Goal: Find specific page/section: Find specific page/section

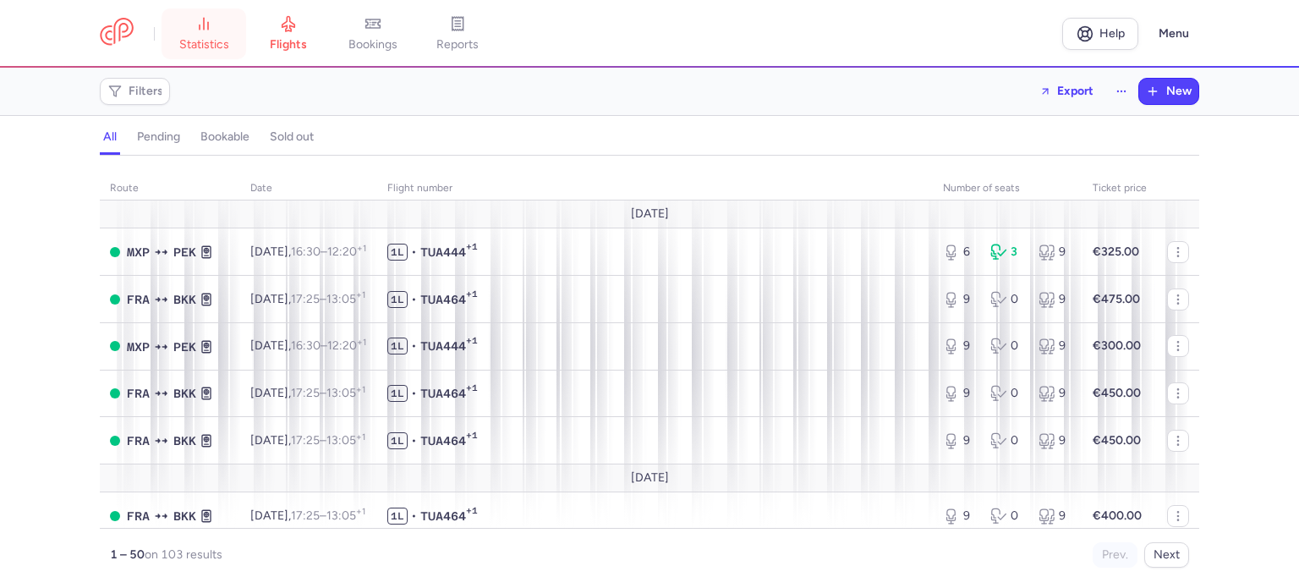
click at [216, 47] on span "statistics" at bounding box center [204, 44] width 50 height 15
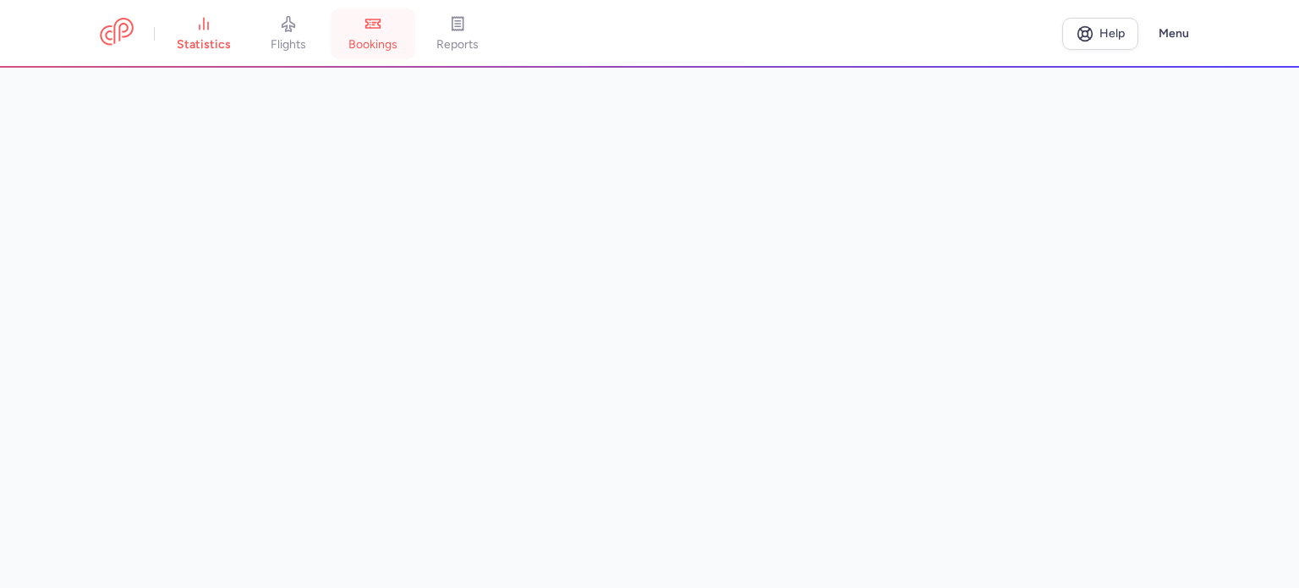
click at [355, 40] on span "bookings" at bounding box center [372, 44] width 49 height 15
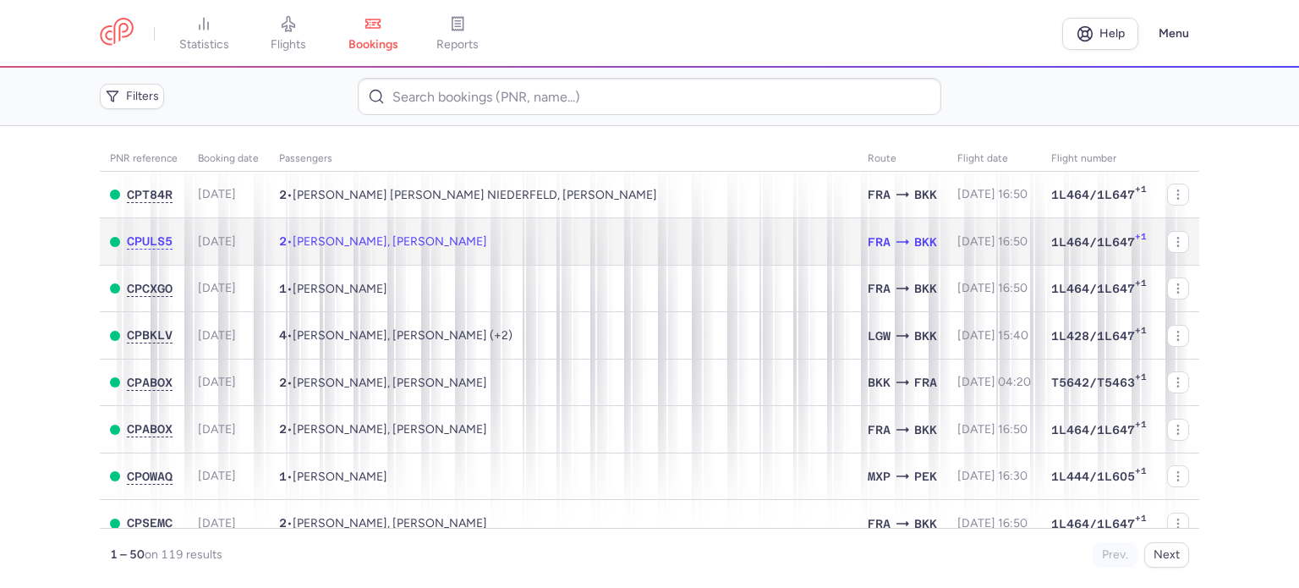
click at [460, 240] on span "[PERSON_NAME], [PERSON_NAME]" at bounding box center [390, 241] width 195 height 14
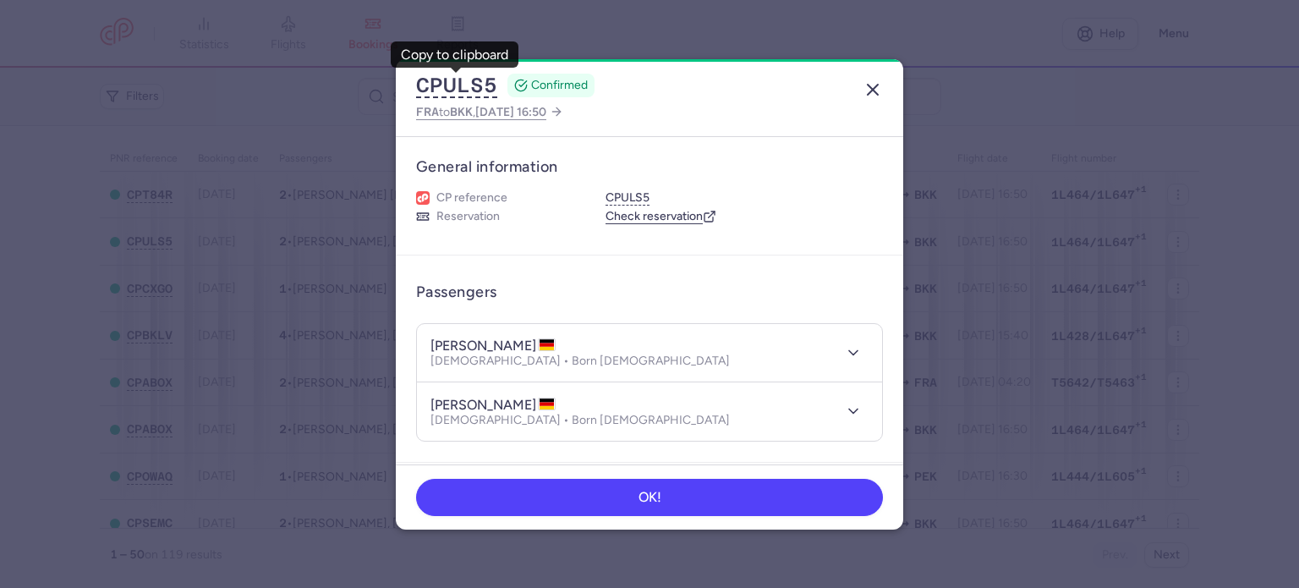
click at [870, 95] on icon "button" at bounding box center [873, 90] width 20 height 20
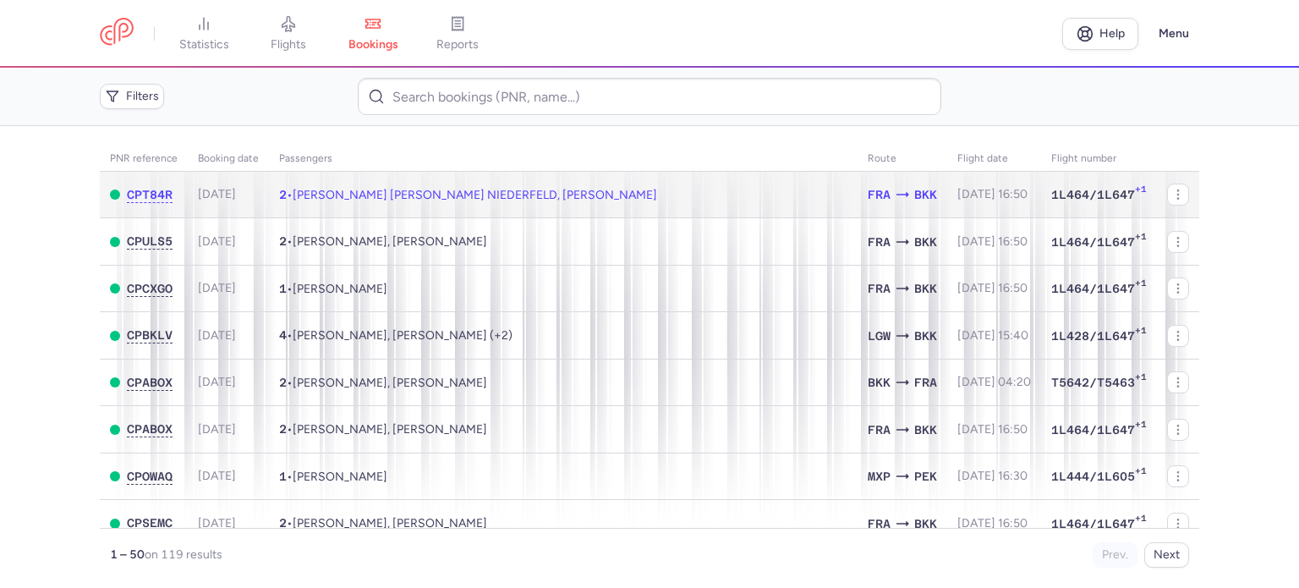
click at [407, 206] on td "2 • [PERSON_NAME] [PERSON_NAME] NIEDERFELD, [PERSON_NAME]" at bounding box center [563, 195] width 589 height 47
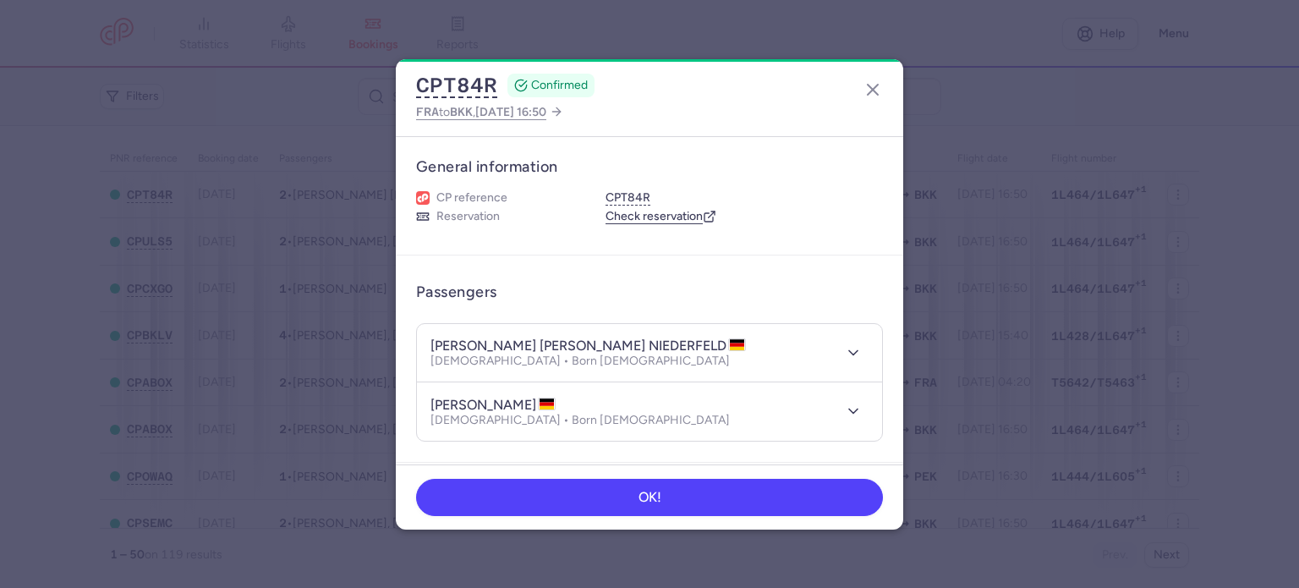
click at [695, 341] on h4 "[PERSON_NAME] [PERSON_NAME] NIEDERFELD" at bounding box center [588, 345] width 315 height 17
copy h4 "NIEDERFELD"
drag, startPoint x: 431, startPoint y: 342, endPoint x: 654, endPoint y: 344, distance: 223.3
click at [654, 344] on h4 "[PERSON_NAME] [PERSON_NAME] NIEDERFELD" at bounding box center [588, 345] width 315 height 17
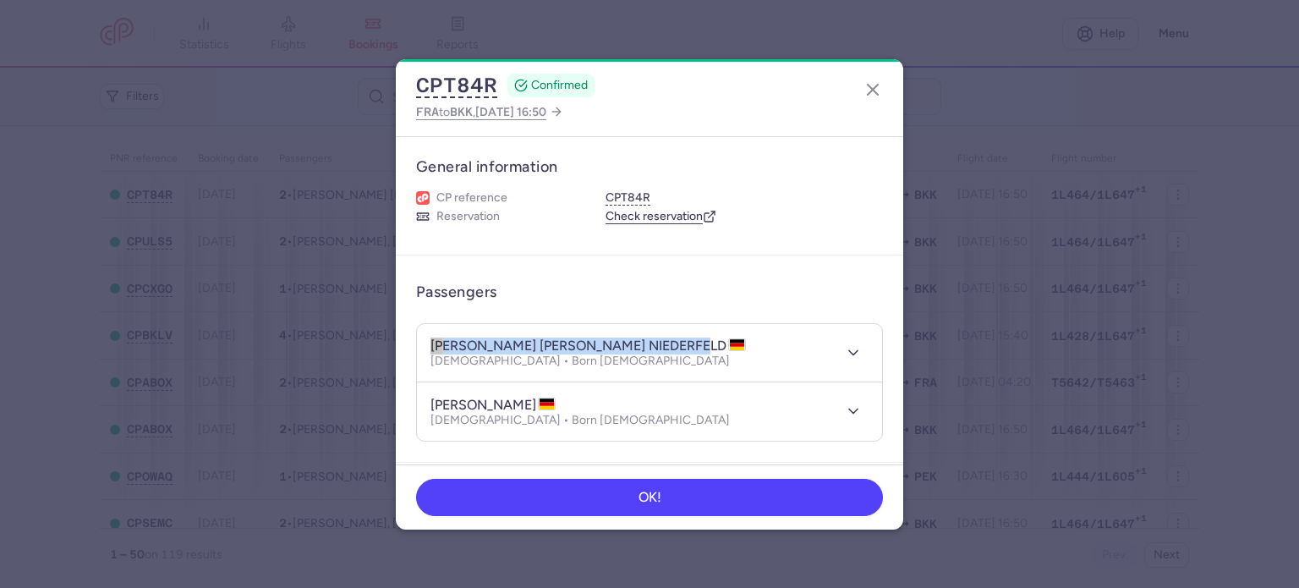
copy h4 "[PERSON_NAME] [PERSON_NAME]"
drag, startPoint x: 575, startPoint y: 355, endPoint x: 494, endPoint y: 359, distance: 81.3
click at [494, 359] on p "[DEMOGRAPHIC_DATA] • Born [DEMOGRAPHIC_DATA]" at bounding box center [588, 361] width 315 height 14
copy p "[DATE]"
click at [504, 402] on h4 "[PERSON_NAME]" at bounding box center [493, 405] width 125 height 17
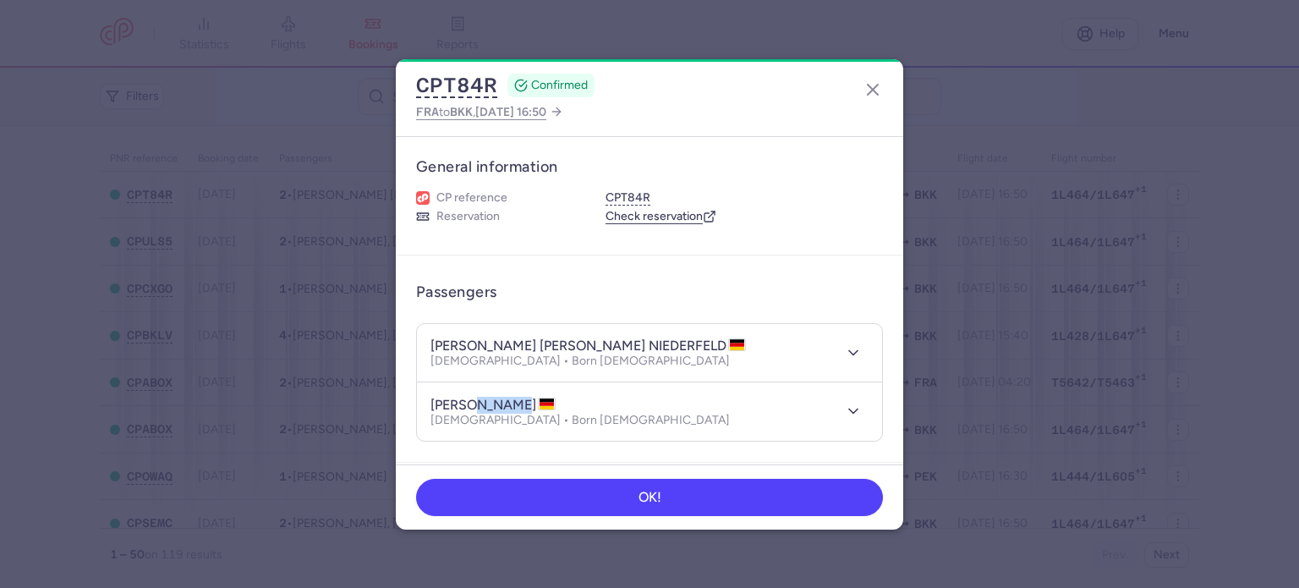
click at [504, 402] on h4 "[PERSON_NAME]" at bounding box center [493, 405] width 125 height 17
copy h4 "[PERSON_NAME]"
click at [447, 402] on h4 "[PERSON_NAME]" at bounding box center [493, 405] width 125 height 17
copy h4 "[PERSON_NAME]"
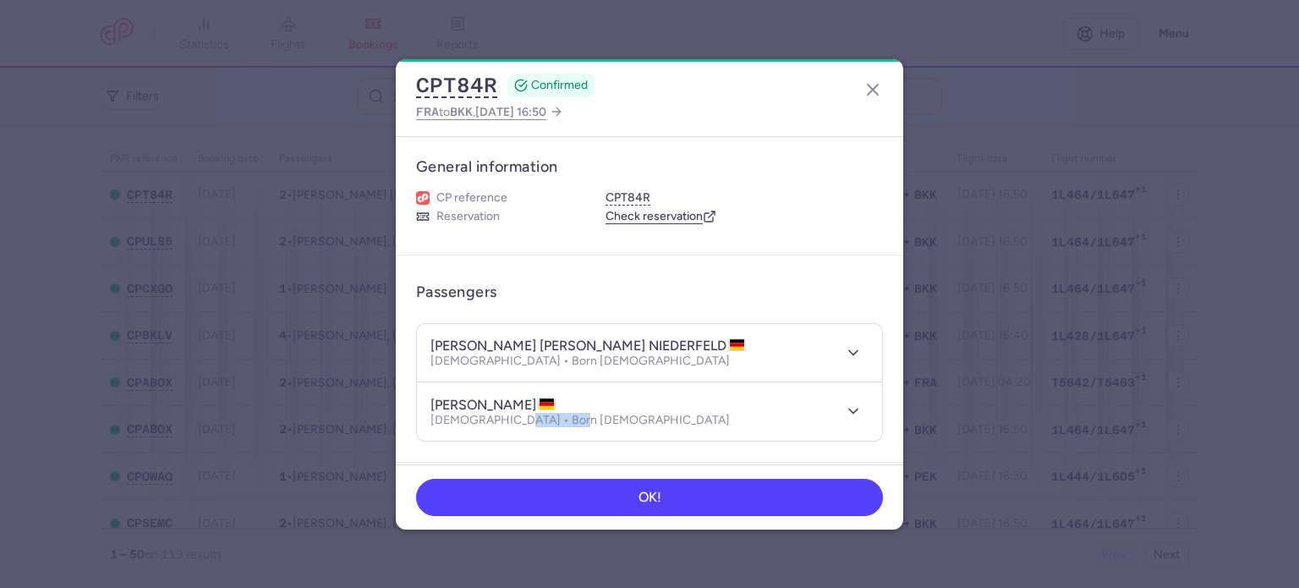
drag, startPoint x: 575, startPoint y: 422, endPoint x: 508, endPoint y: 423, distance: 66.8
click at [508, 423] on div "[PERSON_NAME] [DEMOGRAPHIC_DATA] • Born [DEMOGRAPHIC_DATA]" at bounding box center [631, 411] width 401 height 31
copy p "[DATE]"
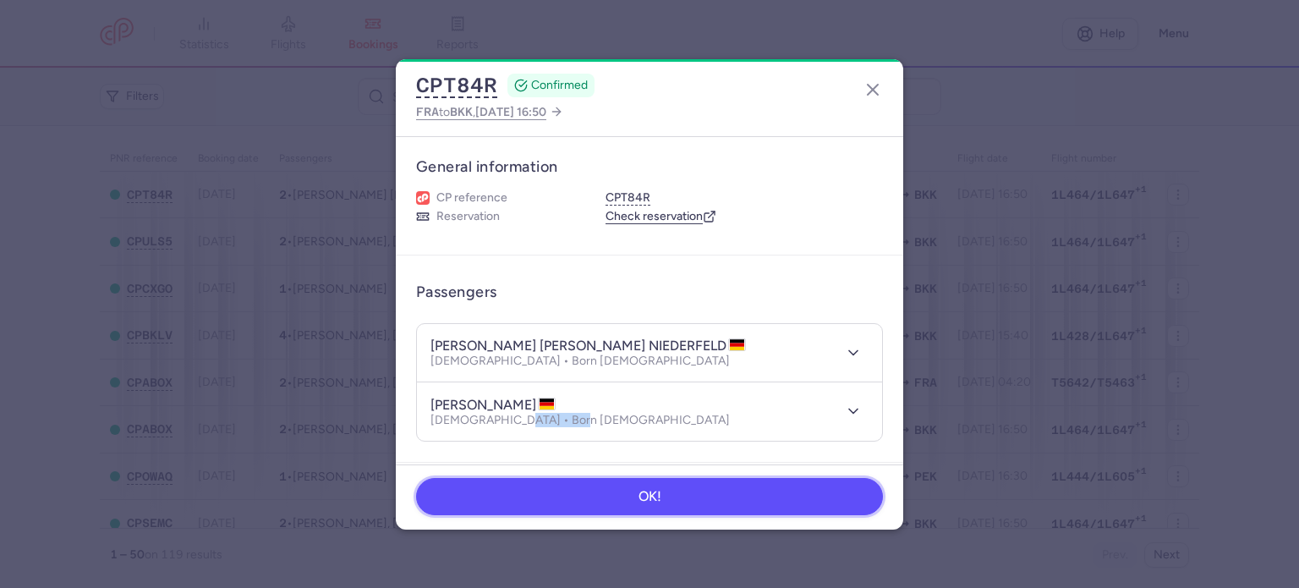
click at [611, 501] on button "OK!" at bounding box center [649, 496] width 467 height 37
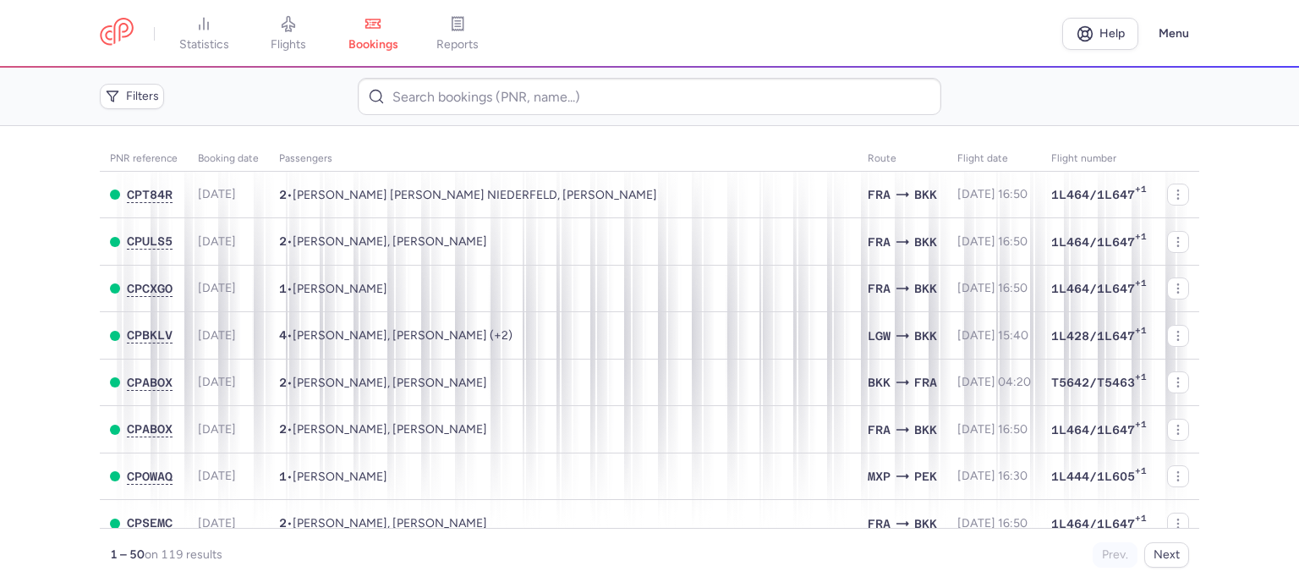
click at [210, 36] on link "statistics" at bounding box center [204, 33] width 85 height 37
